Goal: Information Seeking & Learning: Learn about a topic

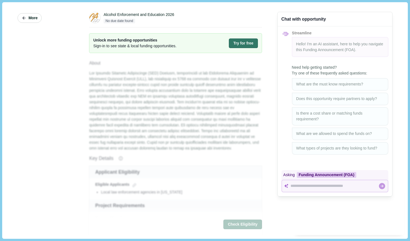
click at [35, 18] on span "More" at bounding box center [33, 18] width 9 height 5
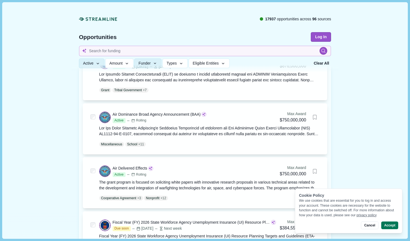
scroll to position [185, 0]
click at [390, 222] on button "Accept" at bounding box center [390, 225] width 17 height 8
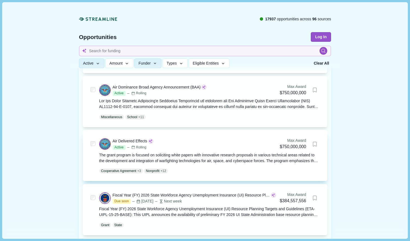
scroll to position [0, 0]
